Goal: Task Accomplishment & Management: Complete application form

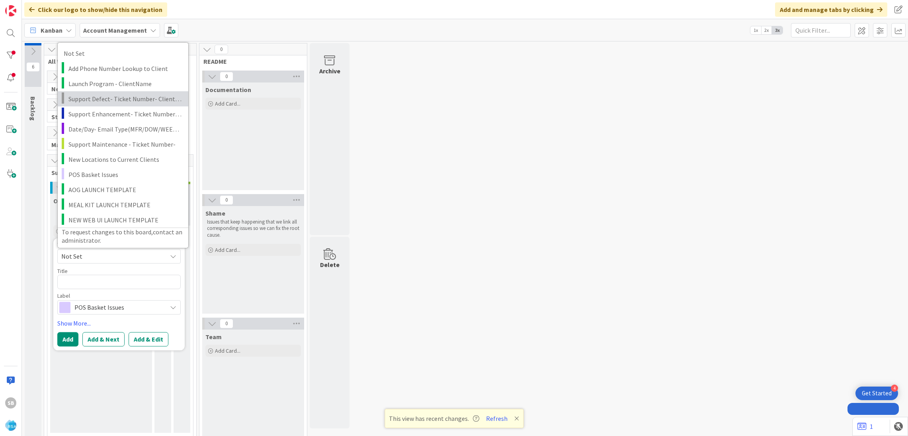
click at [129, 96] on span "Support Defect- Ticket Number- Client Name- Product Name" at bounding box center [126, 98] width 114 height 10
type textarea "x"
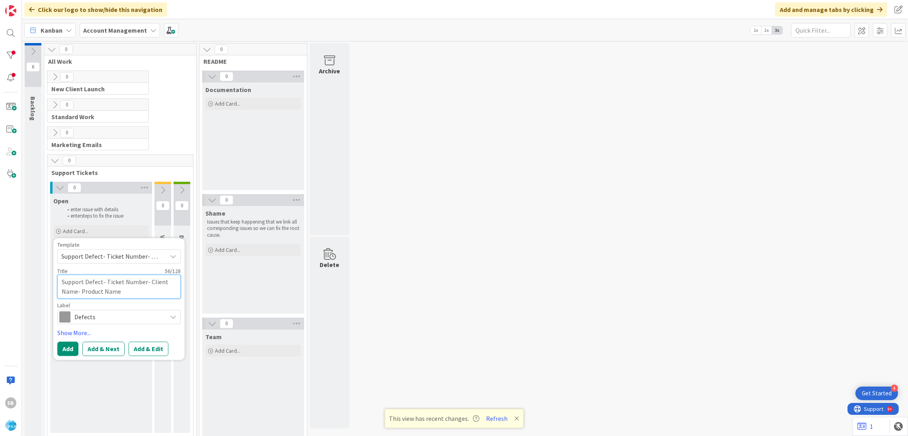
drag, startPoint x: 108, startPoint y: 282, endPoint x: 149, endPoint y: 294, distance: 42.2
click at [149, 294] on textarea "Support Defect- Ticket Number- Client Name- Product Name" at bounding box center [118, 286] width 123 height 24
type textarea "Support Defect- T"
type textarea "x"
type textarea "Support Defect-"
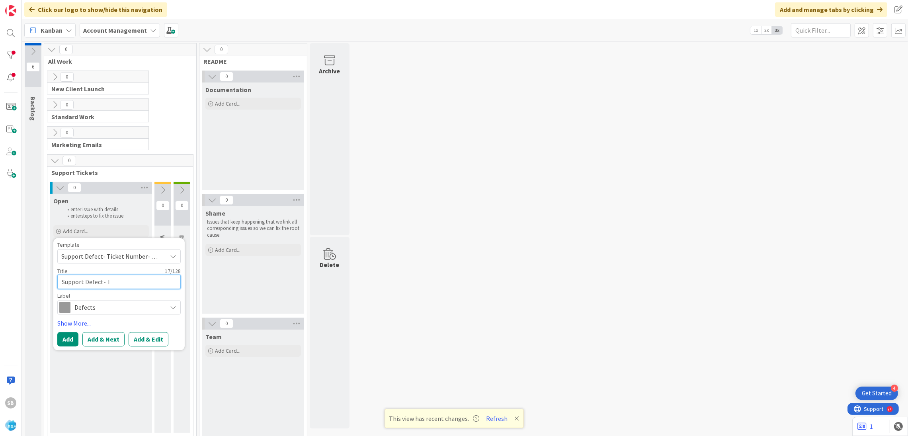
type textarea "x"
paste textarea "302216"
type textarea "Support Defect- 302216"
type textarea "x"
type textarea "Support Defect- 302216"
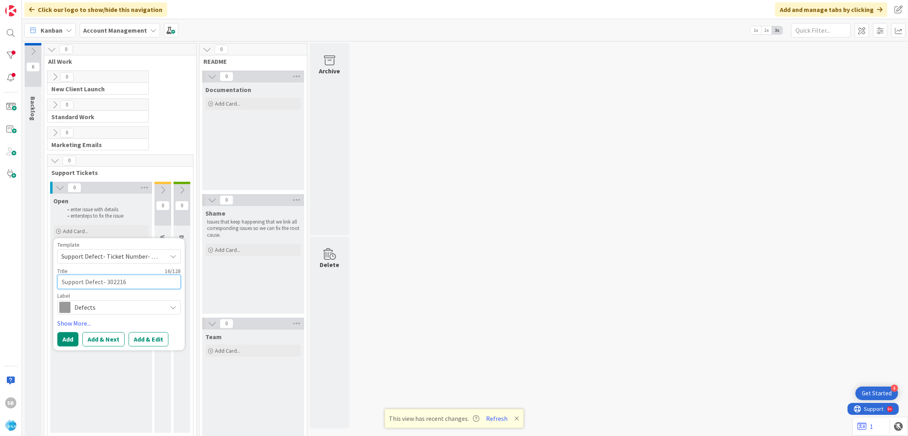
type textarea "x"
type textarea "Support Defect- 302216 -"
type textarea "x"
type textarea "Support Defect- 302216 -"
type textarea "x"
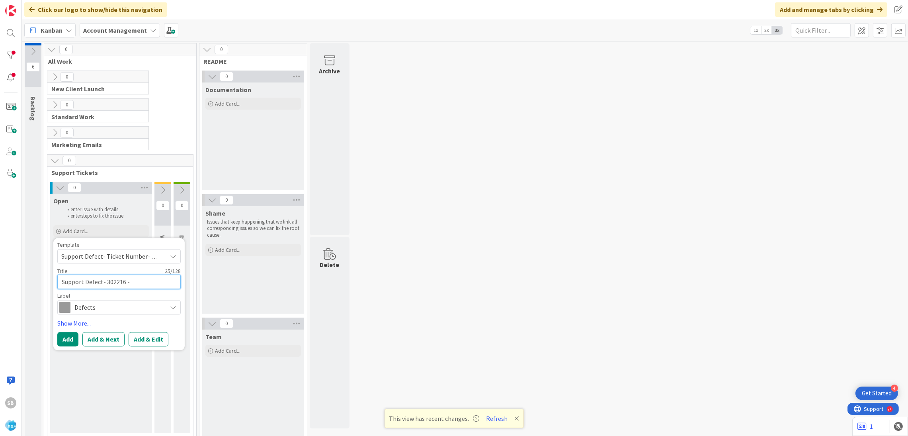
paste textarea "Holiday Market"
type textarea "Support Defect- 302216 - Holiday Market"
type textarea "x"
type textarea "Support Defect- 302216 - Holiday Market"
type textarea "x"
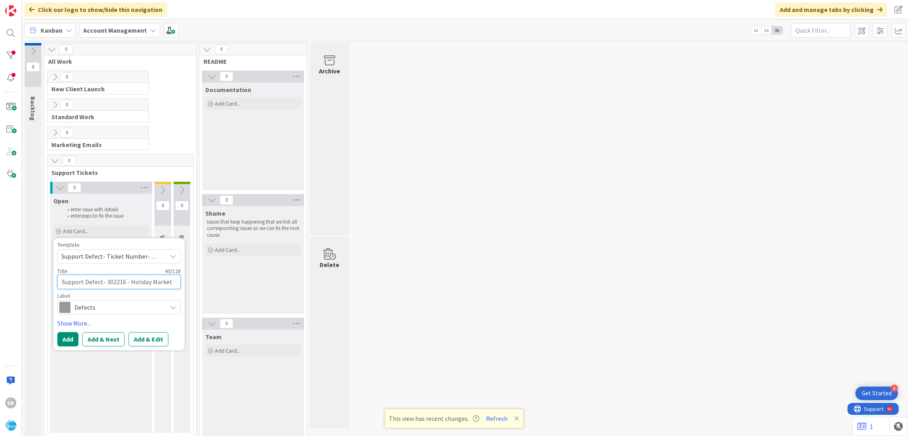
type textarea "Support Defect- 302216 - Holiday Market -"
type textarea "x"
type textarea "Support Defect- 302216 - Holiday Market -"
type textarea "x"
paste textarea "RSA Fustrations_Unable To Change Pin"
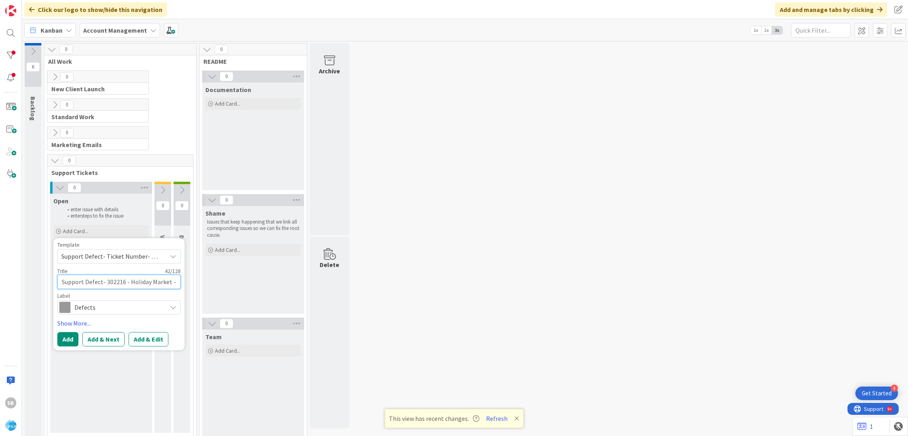
type textarea "Support Defect- 302216 - Holiday Market - RSA Fustrations_Unable To Change Pin"
type textarea "x"
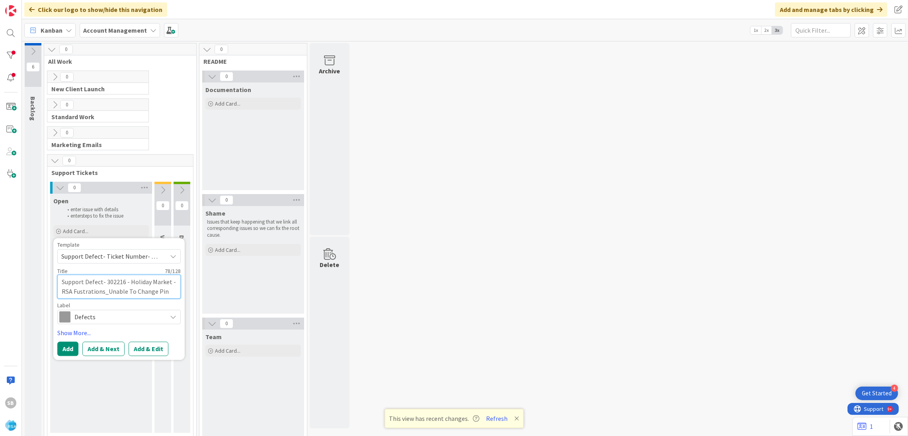
type textarea "Support Defect- 302216 - Holiday Market - RSA Fustrations_Unable To Change Pin"
type textarea "x"
type textarea "Support Defect- 302216 - Holiday Market - RSA Fustrations_Unable To Change Pin -"
type textarea "x"
type textarea "Support Defect- 302216 - Holiday Market - RSA Fustrations_Unable To Change Pin -"
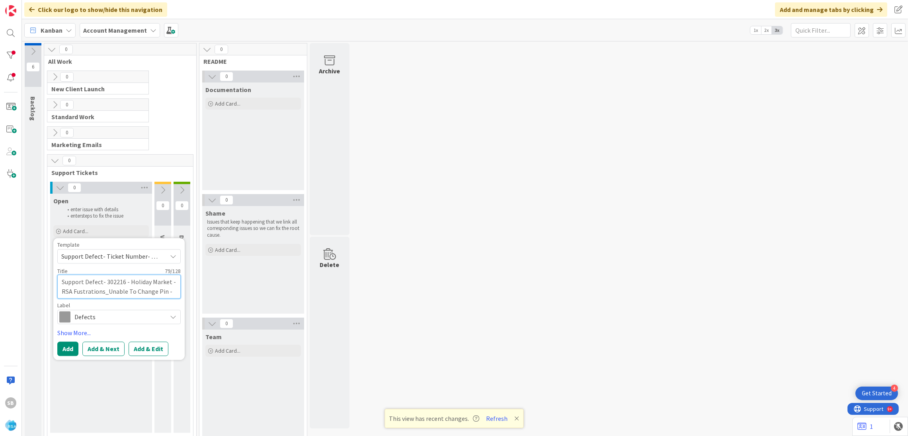
type textarea "x"
type textarea "Support Defect- 302216 - Holiday Market - RSA Fustrations_Unable To Change Pin …"
type textarea "x"
type textarea "Support Defect- 302216 - Holiday Market - RSA Fustrations_Unable To Change Pin …"
type textarea "x"
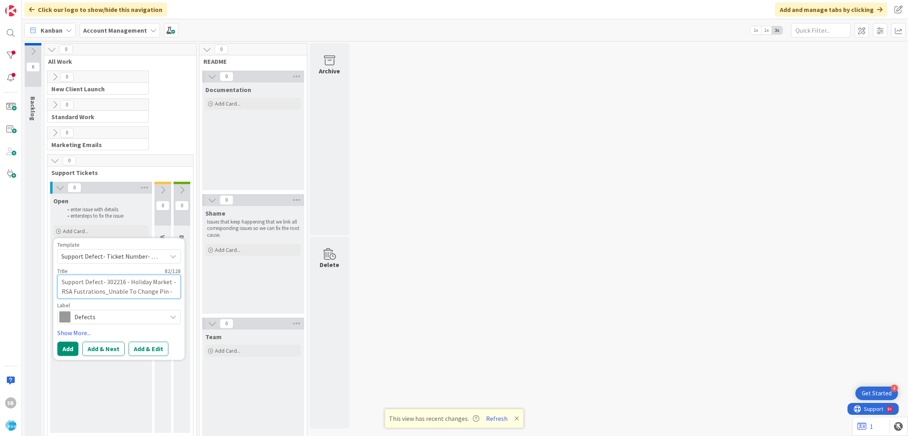
type textarea "Support Defect- 302216 - Holiday Market - RSA Fustrations_Unable To Change Pin …"
type textarea "x"
type textarea "Support Defect- 302216 - Holiday Market - RSA Fustrations_Unable To Change Pin …"
click at [145, 352] on button "Add & Edit" at bounding box center [149, 358] width 40 height 14
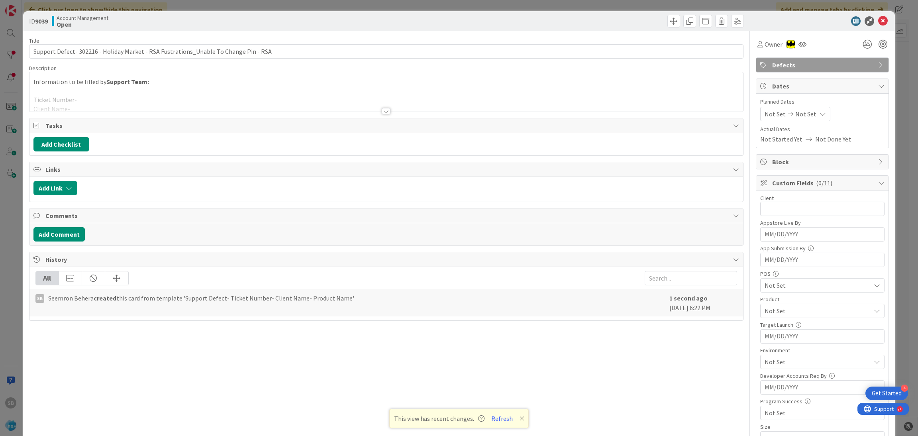
click at [135, 98] on div at bounding box center [386, 101] width 714 height 20
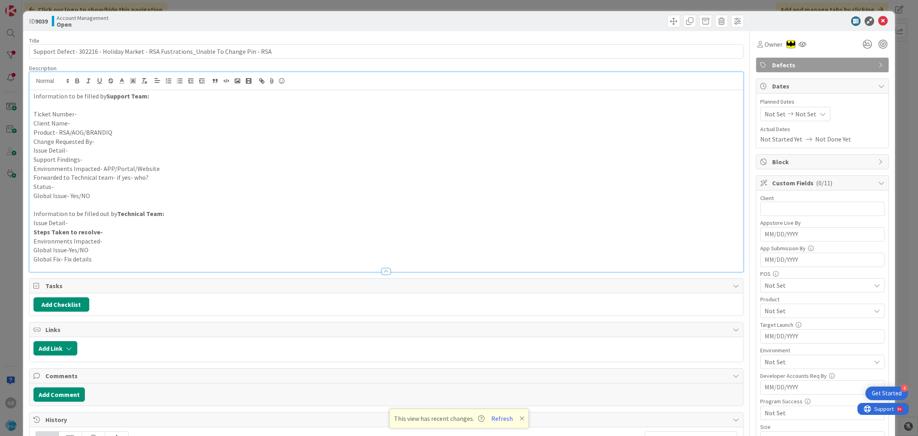
click at [115, 113] on p "Ticket Number-" at bounding box center [386, 114] width 706 height 9
click at [96, 123] on p "Client Name-" at bounding box center [386, 123] width 706 height 9
click at [115, 134] on p "Product- RSA/AOG/BRANDIQ" at bounding box center [386, 132] width 706 height 9
click at [109, 141] on p "Change Requested By-" at bounding box center [386, 141] width 706 height 9
click at [106, 143] on p "Change Requested By- Client" at bounding box center [386, 141] width 706 height 9
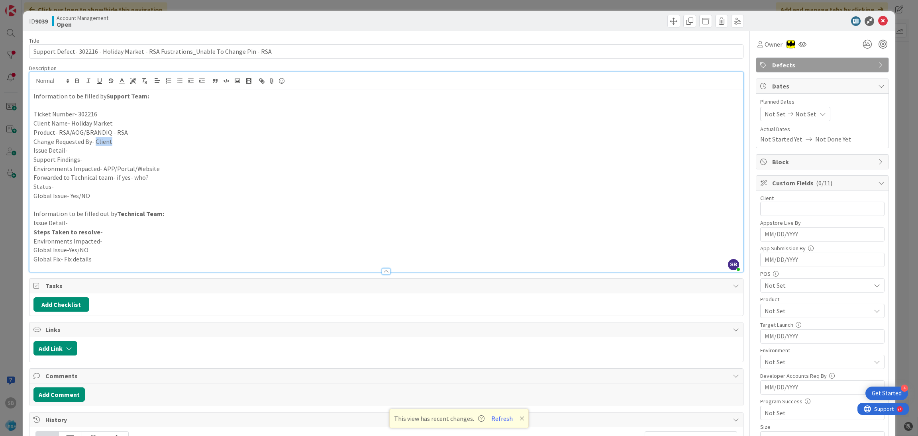
click at [106, 143] on p "Change Requested By- Client" at bounding box center [386, 141] width 706 height 9
click at [112, 149] on p "Issue Detail-" at bounding box center [386, 150] width 706 height 9
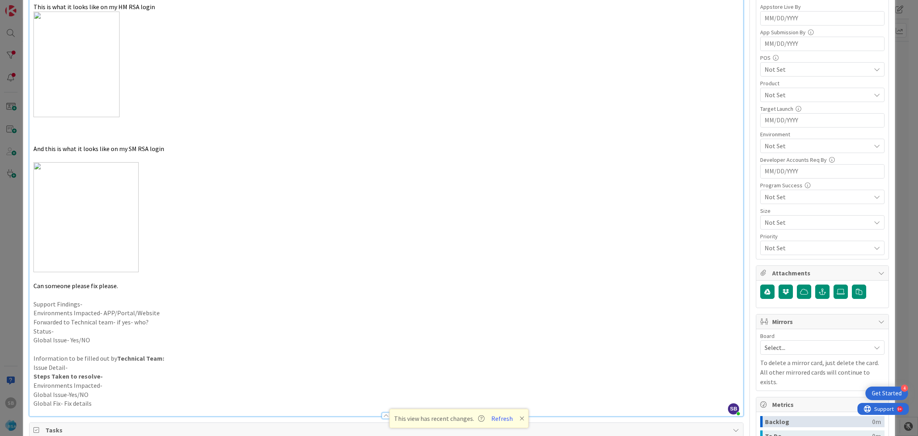
scroll to position [234, 0]
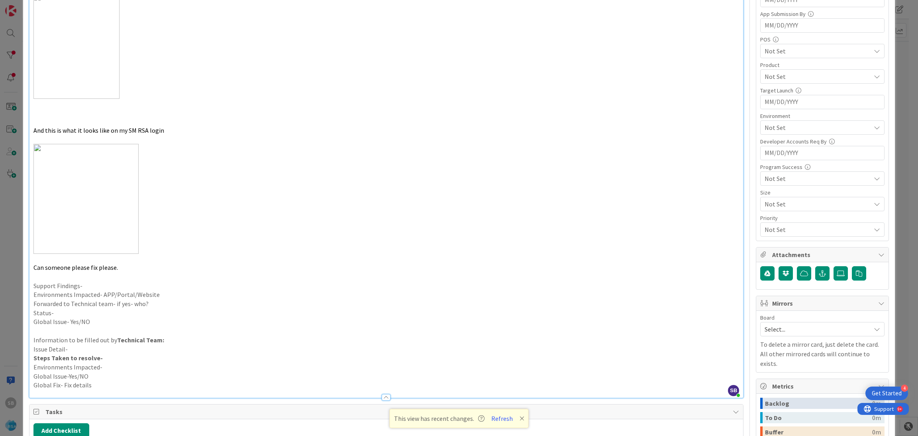
click at [80, 285] on p "Support Findings-" at bounding box center [386, 285] width 706 height 9
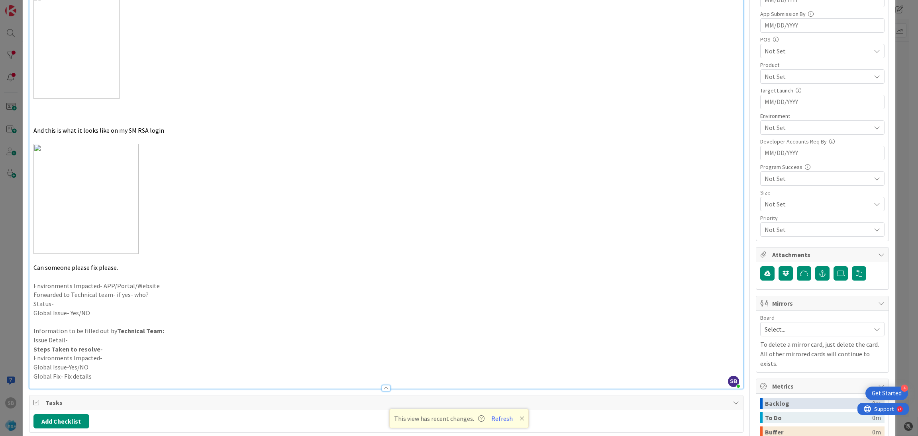
click at [164, 288] on p "Environments Impacted- APP/Portal/Website" at bounding box center [386, 285] width 706 height 9
click at [157, 298] on p "Forwarded to Technical team- if yes- who?" at bounding box center [386, 294] width 706 height 9
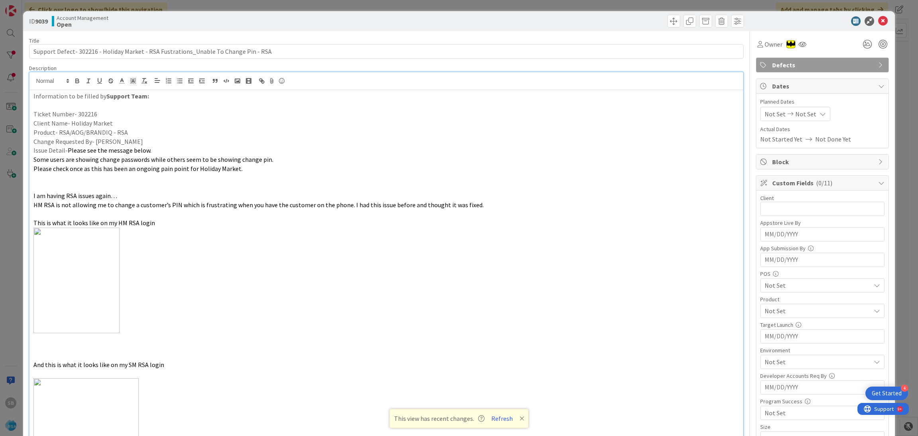
click at [766, 121] on div "Planned Dates Not Set Not Set Actual Dates Not Started Yet Not Done Yet" at bounding box center [822, 121] width 124 height 46
click at [764, 119] on div "Not Set Not Set" at bounding box center [795, 114] width 70 height 14
click at [786, 201] on td "11" at bounding box center [793, 198] width 16 height 15
type input "[DATE]"
click at [785, 197] on td "11" at bounding box center [793, 198] width 16 height 15
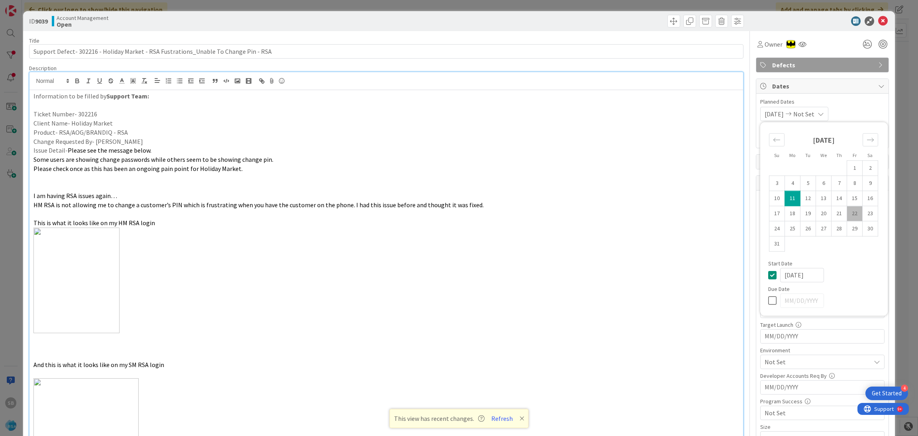
type input "[DATE]"
click at [787, 210] on td "18" at bounding box center [793, 213] width 16 height 15
type input "[DATE]"
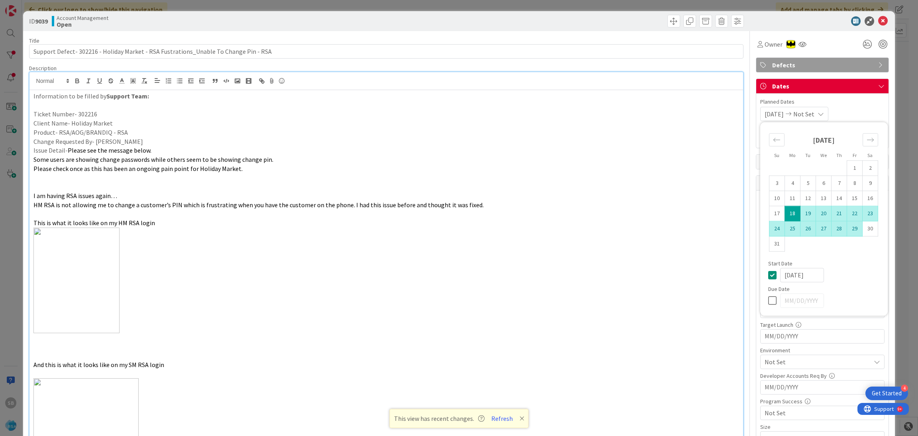
click at [848, 229] on td "29" at bounding box center [855, 228] width 16 height 15
type input "[DATE]"
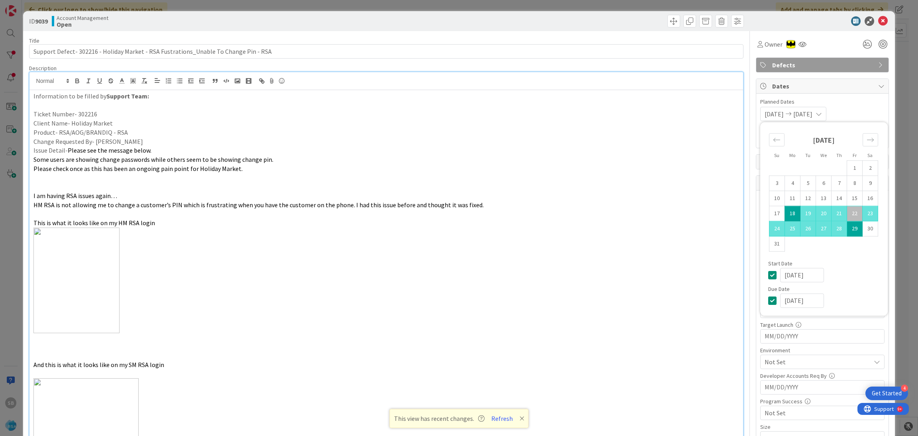
click at [860, 99] on span "Planned Dates" at bounding box center [822, 102] width 124 height 8
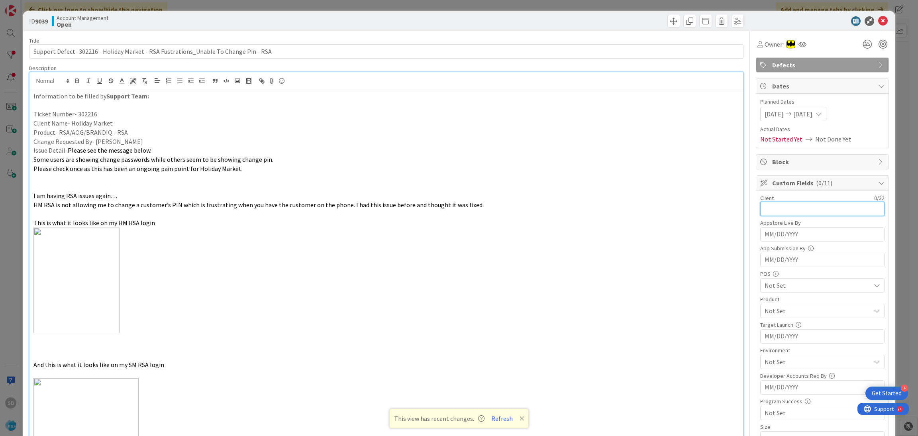
click at [801, 208] on input "text" at bounding box center [822, 209] width 124 height 14
type input "Holiday Market"
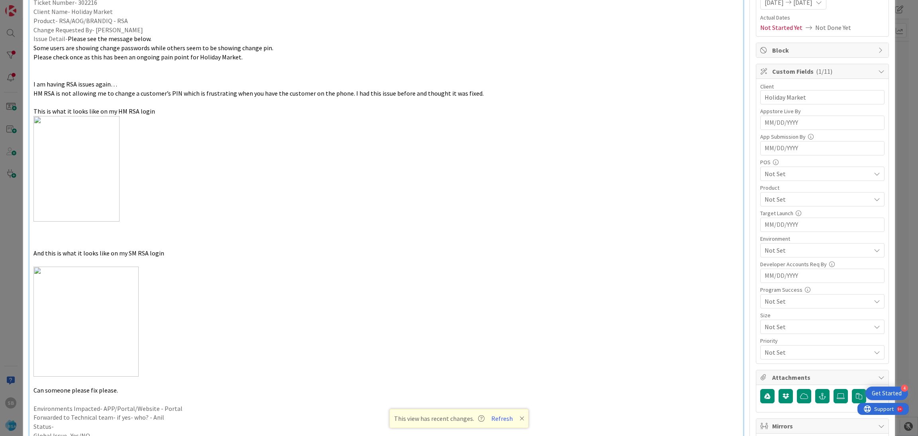
click at [795, 203] on span "Not Set" at bounding box center [817, 199] width 106 height 10
click at [786, 215] on link "RSA" at bounding box center [820, 218] width 127 height 14
click at [776, 206] on div "RSA" at bounding box center [822, 199] width 124 height 14
click at [773, 254] on span "Not Set" at bounding box center [817, 250] width 106 height 10
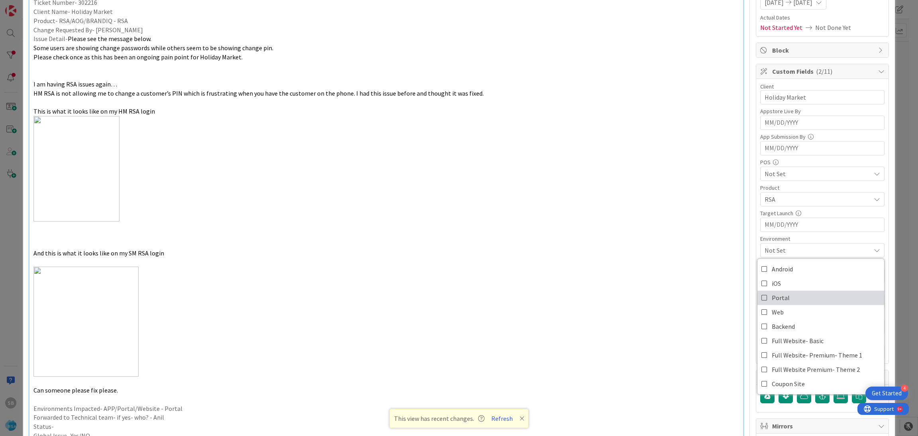
click at [771, 299] on span "Portal" at bounding box center [780, 298] width 18 height 12
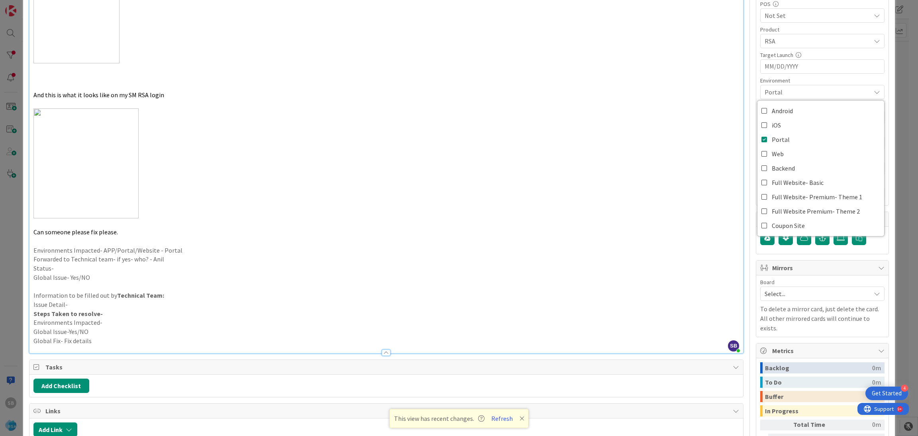
scroll to position [274, 0]
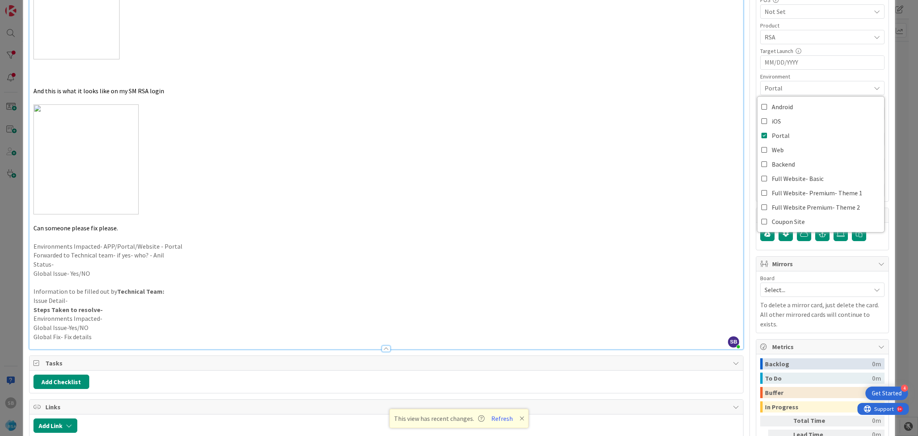
click at [778, 288] on span "Select..." at bounding box center [815, 289] width 102 height 11
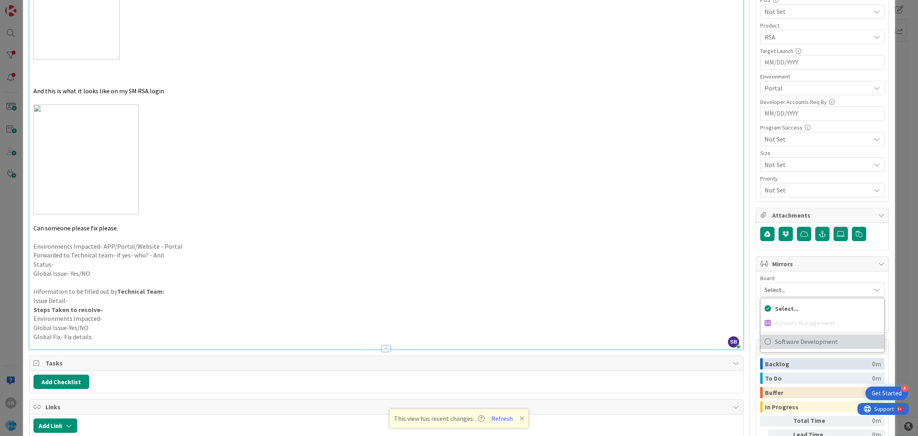
click at [778, 341] on span "Software Development" at bounding box center [827, 341] width 105 height 12
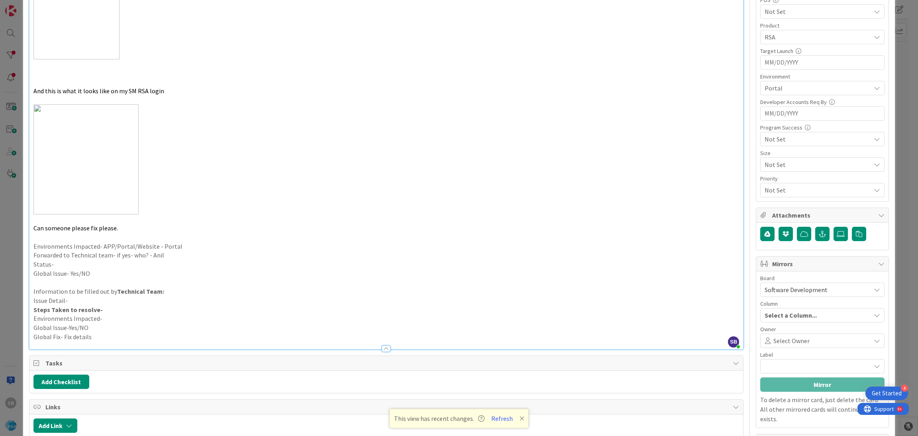
click at [778, 341] on span "Select Owner" at bounding box center [791, 341] width 36 height 10
click at [777, 366] on span "Documentation" at bounding box center [821, 365] width 89 height 11
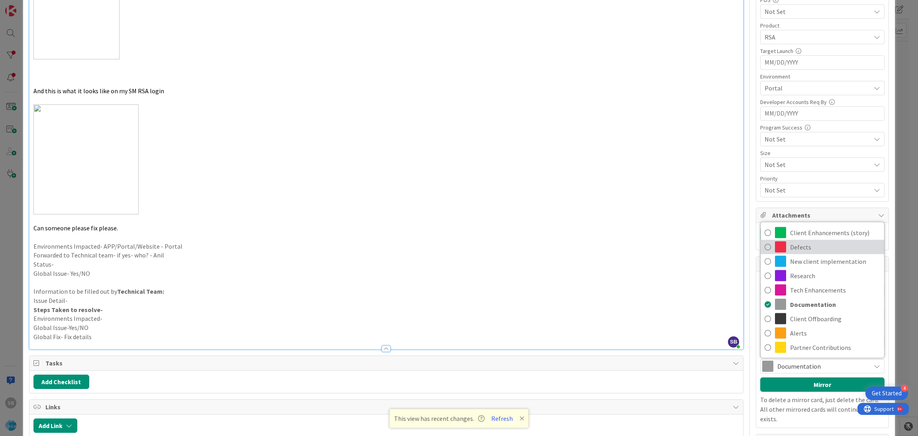
click at [790, 248] on span "Defects" at bounding box center [835, 247] width 90 height 12
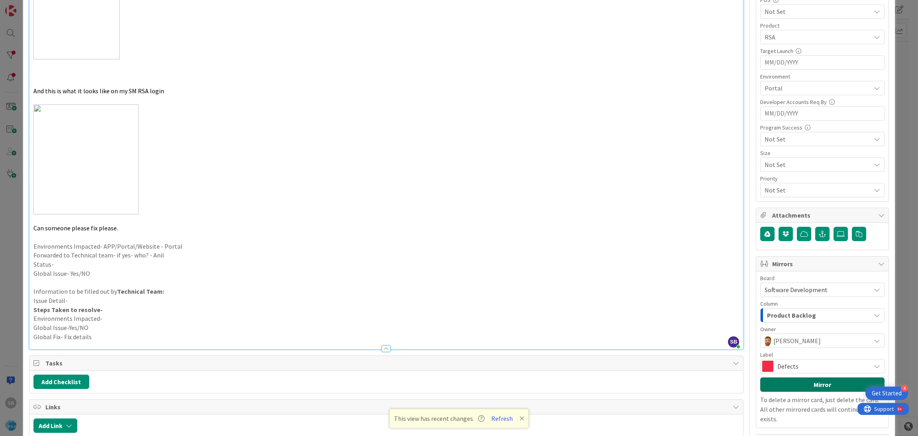
click at [793, 391] on button "Mirror" at bounding box center [822, 384] width 124 height 14
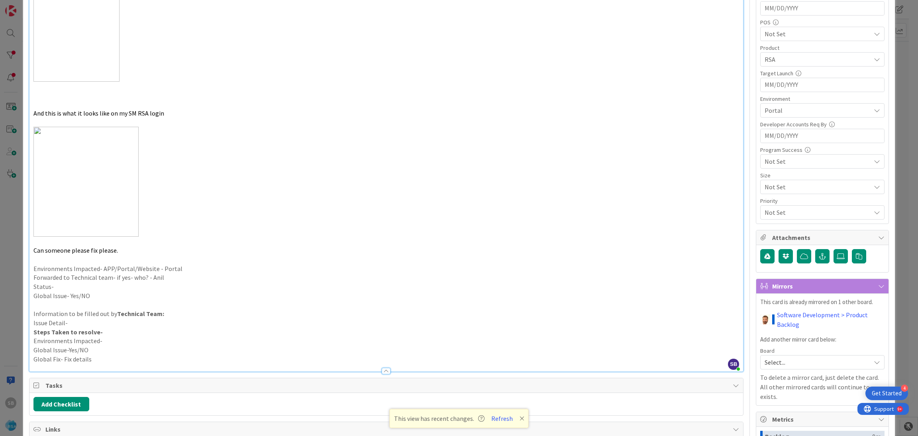
scroll to position [0, 0]
